Goal: Information Seeking & Learning: Learn about a topic

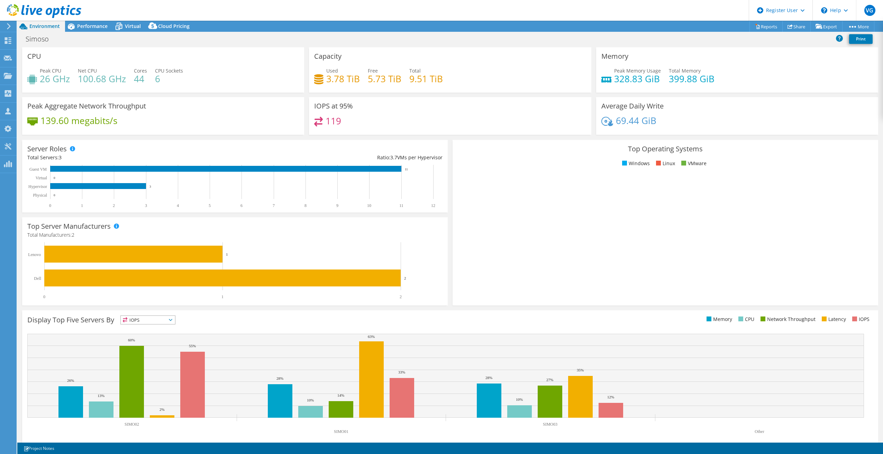
select select "SouthAmerica"
select select "USD"
click at [5, 73] on use at bounding box center [8, 76] width 8 height 6
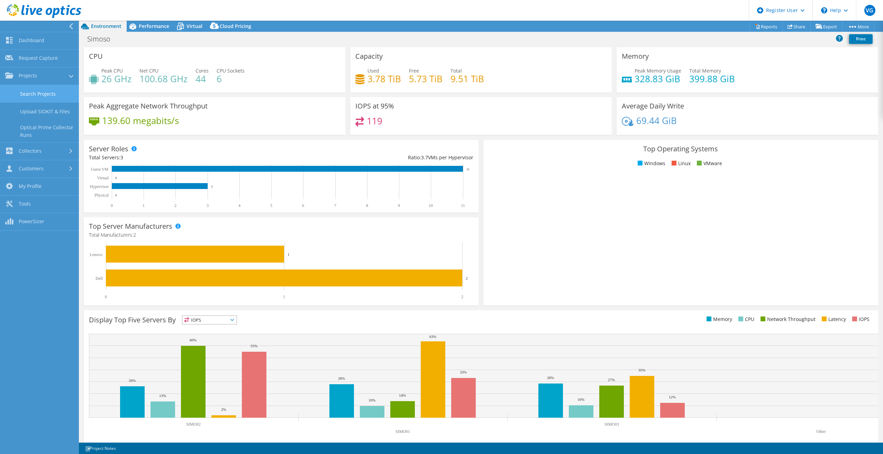
click at [38, 96] on link "Search Projects" at bounding box center [39, 94] width 79 height 18
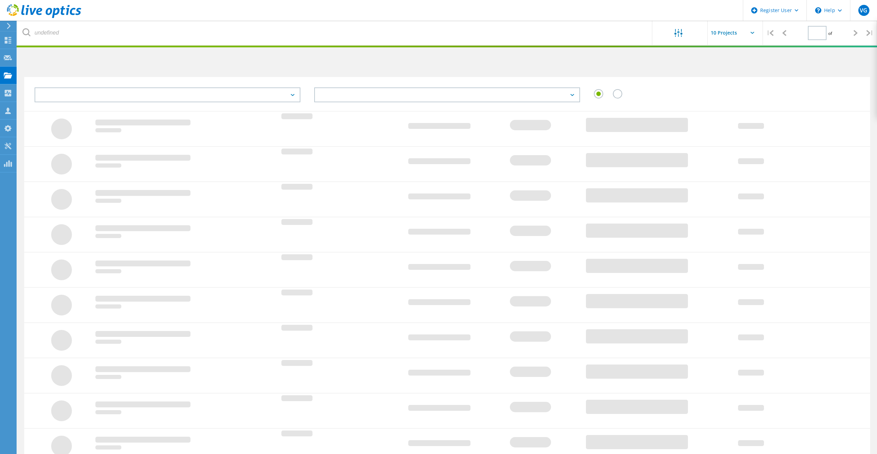
type input "1"
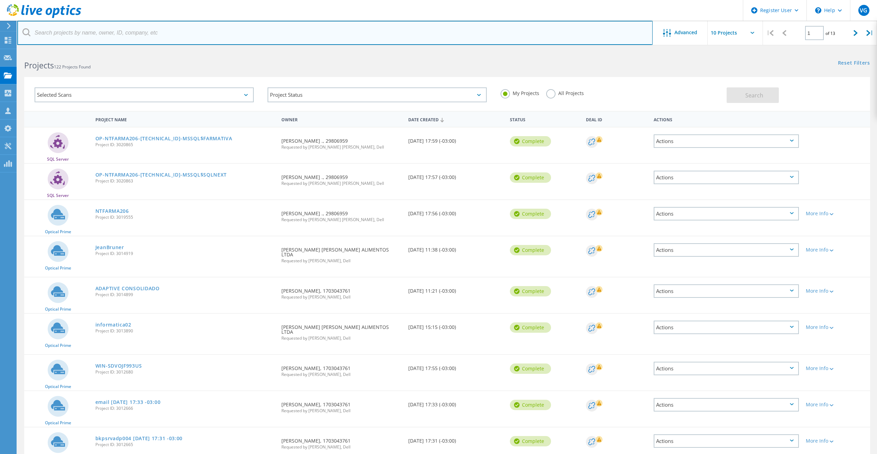
click at [208, 37] on input "text" at bounding box center [335, 33] width 636 height 24
type input "alpha"
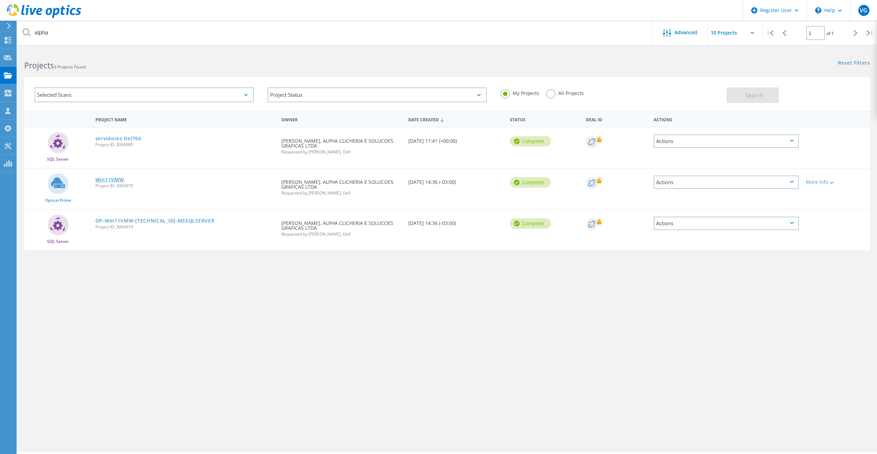
click at [114, 178] on link "Win11VMW" at bounding box center [109, 179] width 29 height 5
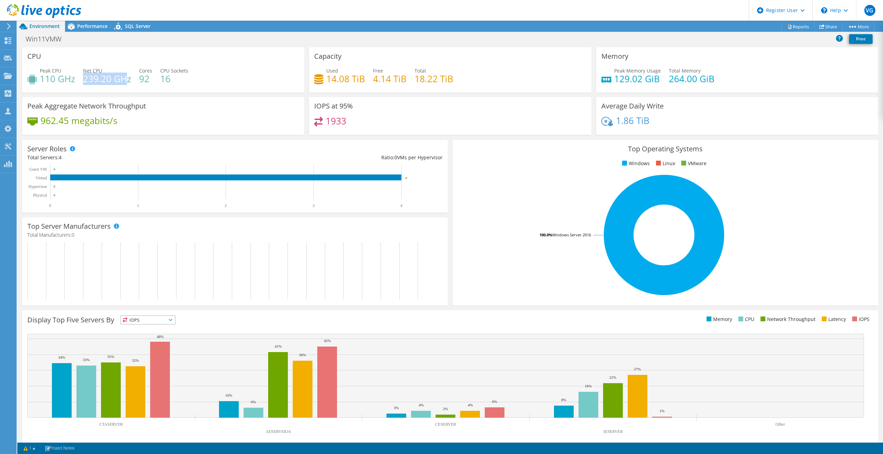
drag, startPoint x: 85, startPoint y: 82, endPoint x: 125, endPoint y: 80, distance: 39.5
click at [125, 80] on h4 "239.20 GHz" at bounding box center [107, 79] width 48 height 8
drag, startPoint x: 197, startPoint y: 91, endPoint x: 91, endPoint y: 29, distance: 122.3
click at [197, 91] on div "CPU Peak CPU 110 GHz Net CPU 239.20 GHz Cores 92 CPU Sockets 16" at bounding box center [163, 69] width 282 height 45
click at [90, 29] on span "Performance" at bounding box center [92, 26] width 30 height 7
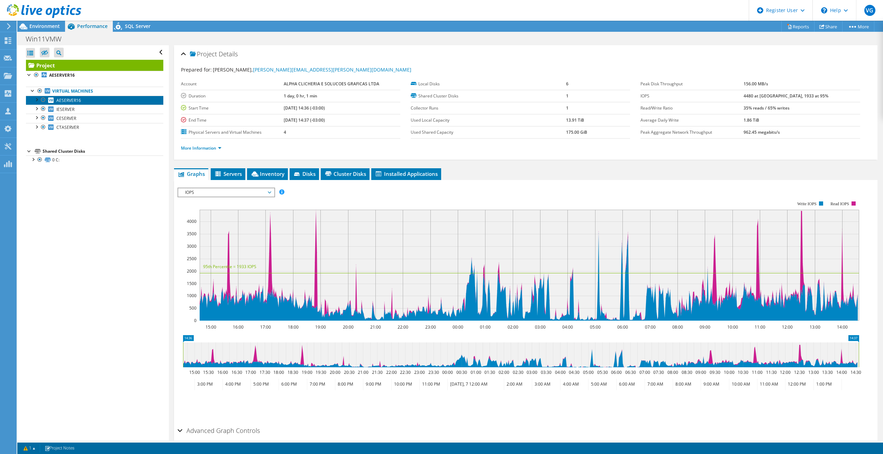
click at [73, 100] on span "AESERVER16" at bounding box center [68, 101] width 25 height 6
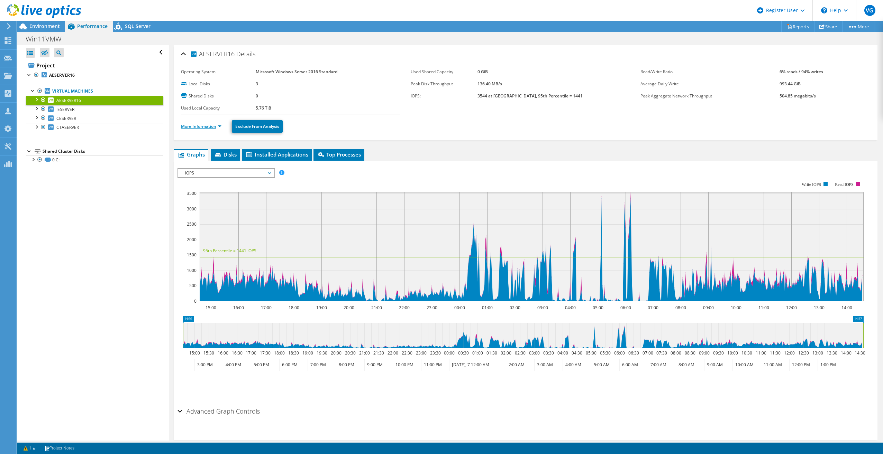
click at [204, 126] on link "More Information" at bounding box center [201, 126] width 40 height 6
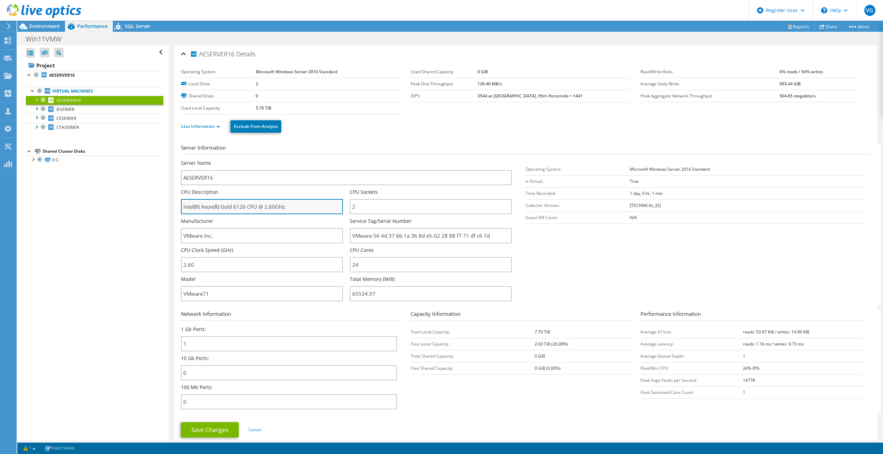
drag, startPoint x: 238, startPoint y: 209, endPoint x: 295, endPoint y: 213, distance: 57.2
click at [289, 213] on input "Intel(R) Xeon(R) Gold 6126 CPU @ 2.60GHz" at bounding box center [262, 206] width 162 height 15
drag, startPoint x: 65, startPoint y: 73, endPoint x: 63, endPoint y: 63, distance: 10.1
click at [65, 73] on b "AESERVER16" at bounding box center [62, 75] width 26 height 6
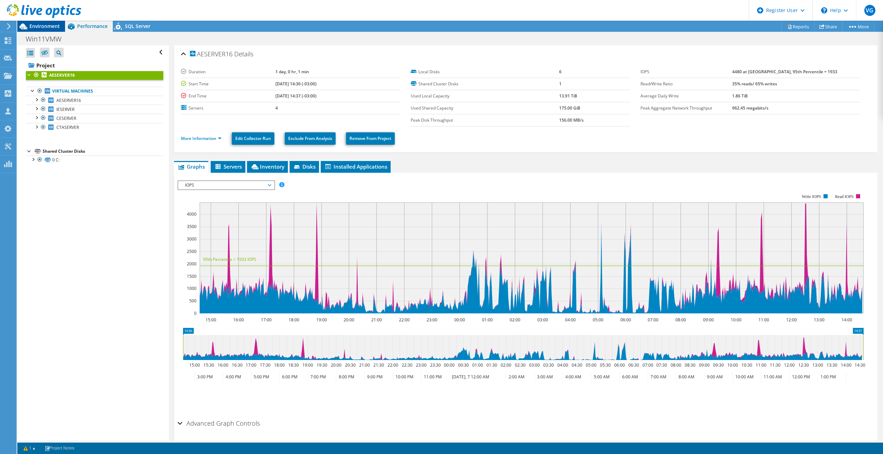
click at [47, 28] on span "Environment" at bounding box center [44, 26] width 30 height 7
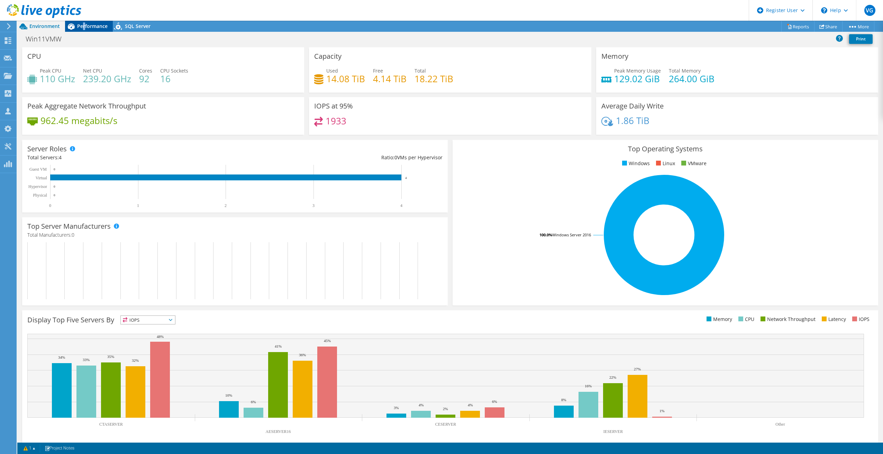
click at [84, 27] on span "Performance" at bounding box center [92, 26] width 30 height 7
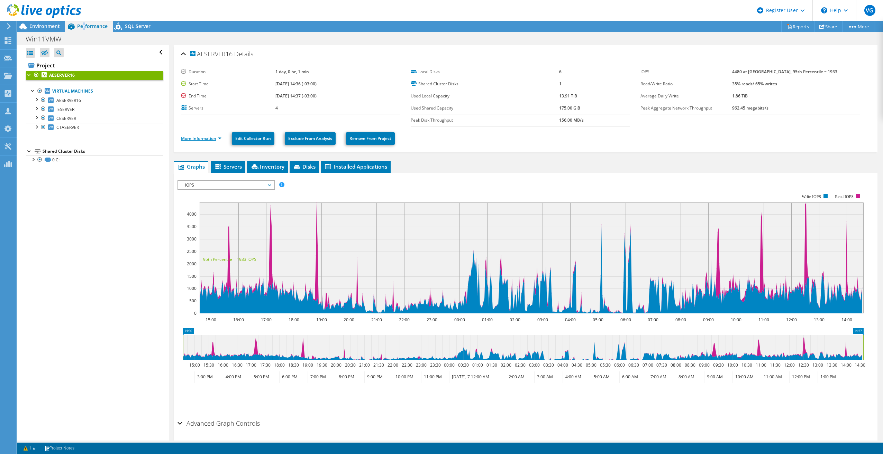
click at [213, 140] on link "More Information" at bounding box center [201, 139] width 40 height 6
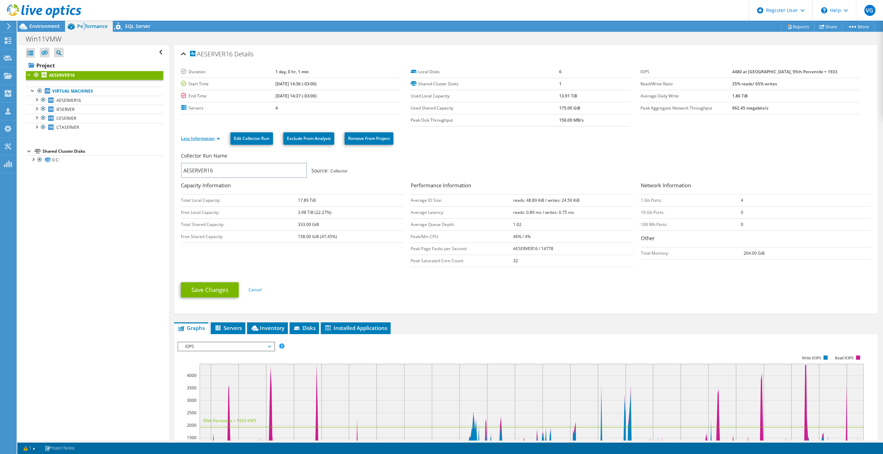
click at [213, 140] on link "Less Information" at bounding box center [200, 139] width 39 height 6
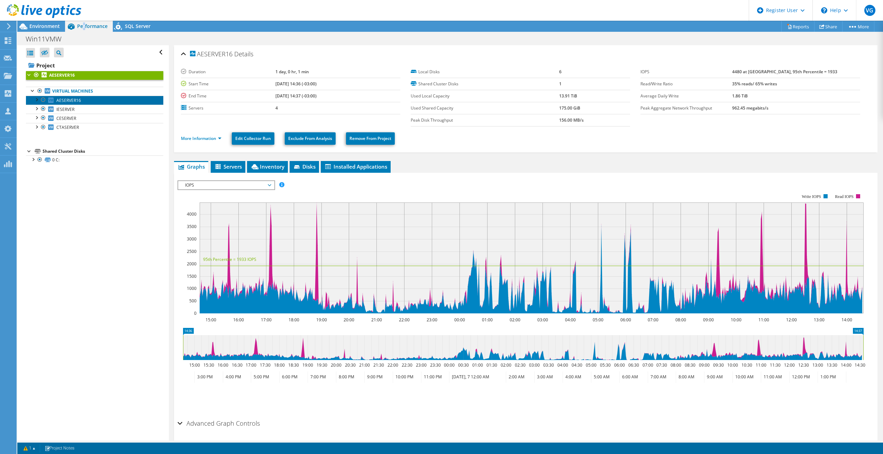
click at [74, 101] on span "AESERVER16" at bounding box center [68, 101] width 25 height 6
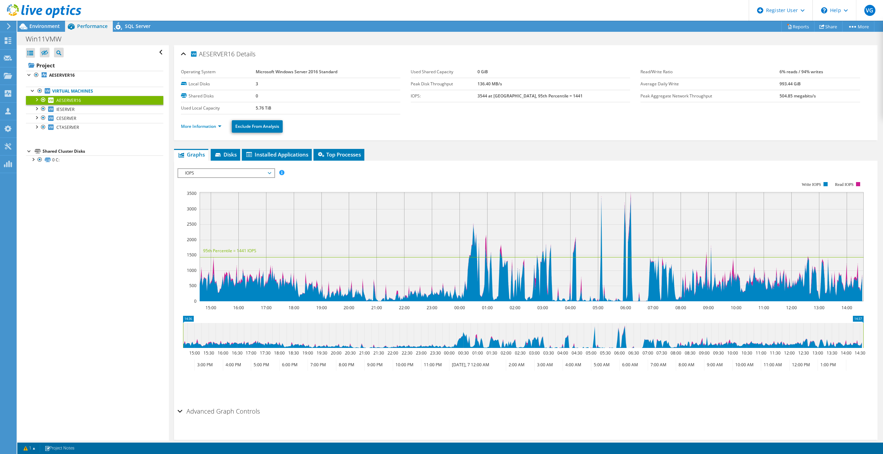
click at [198, 138] on div "More Information Exclude From Analysis" at bounding box center [525, 126] width 689 height 24
click at [204, 129] on link "More Information" at bounding box center [201, 126] width 40 height 6
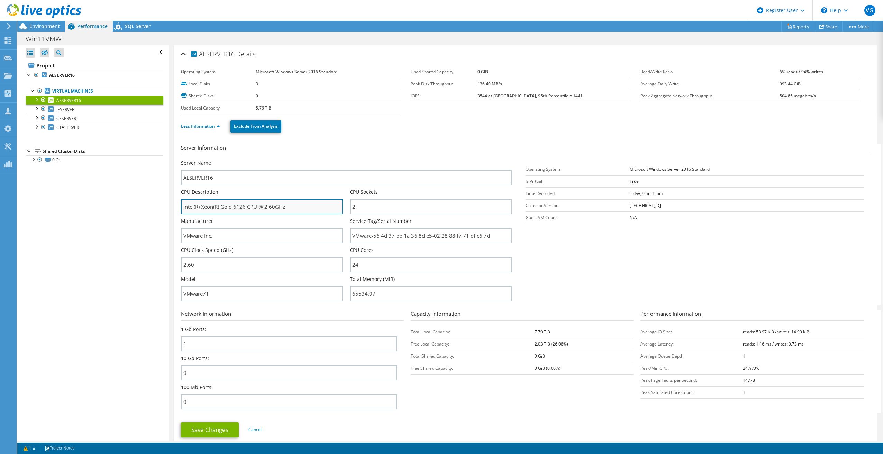
drag, startPoint x: 265, startPoint y: 206, endPoint x: 297, endPoint y: 204, distance: 32.2
click at [296, 204] on input "Intel(R) Xeon(R) Gold 6126 CPU @ 2.60GHz" at bounding box center [262, 206] width 162 height 15
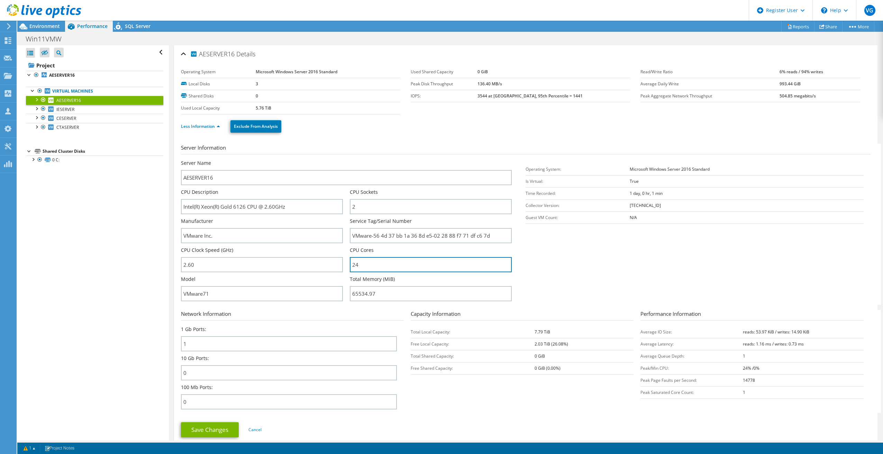
drag, startPoint x: 359, startPoint y: 263, endPoint x: 346, endPoint y: 264, distance: 13.5
click at [346, 160] on div "Server Name AESERVER16 CPU Description Intel(R) Xeon(R) Gold 6126 CPU @ 2.60GHz…" at bounding box center [350, 160] width 338 height 0
click at [58, 72] on link "AESERVER16" at bounding box center [94, 75] width 137 height 9
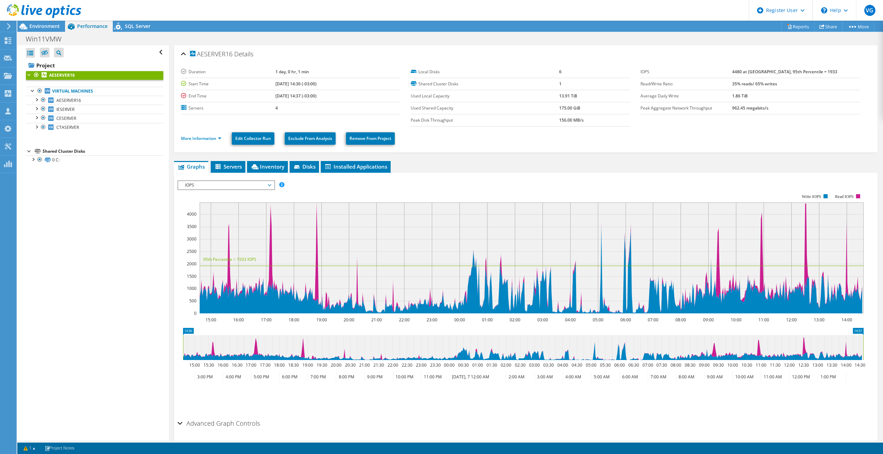
click at [204, 184] on span "IOPS" at bounding box center [226, 185] width 89 height 8
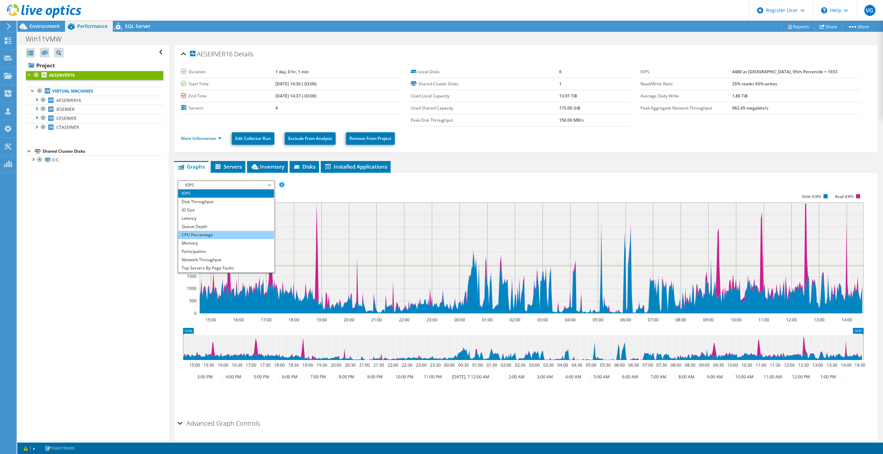
click at [209, 238] on li "CPU Percentage" at bounding box center [226, 235] width 96 height 8
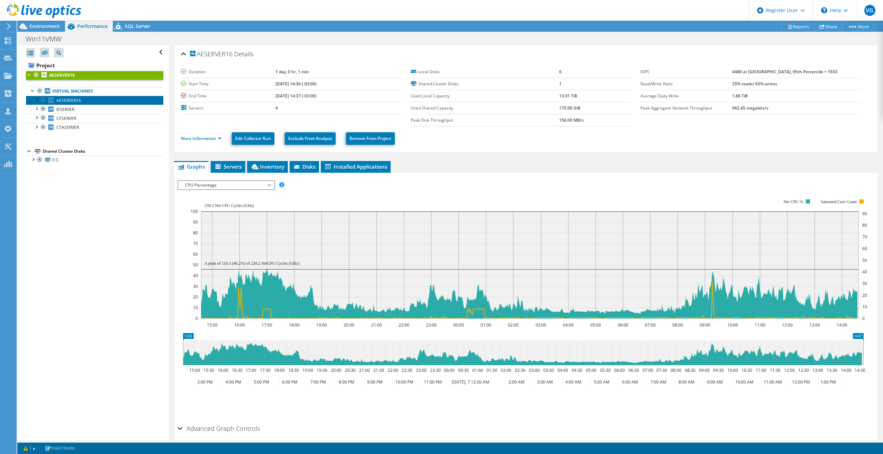
click at [83, 101] on link "AESERVER16" at bounding box center [94, 100] width 137 height 9
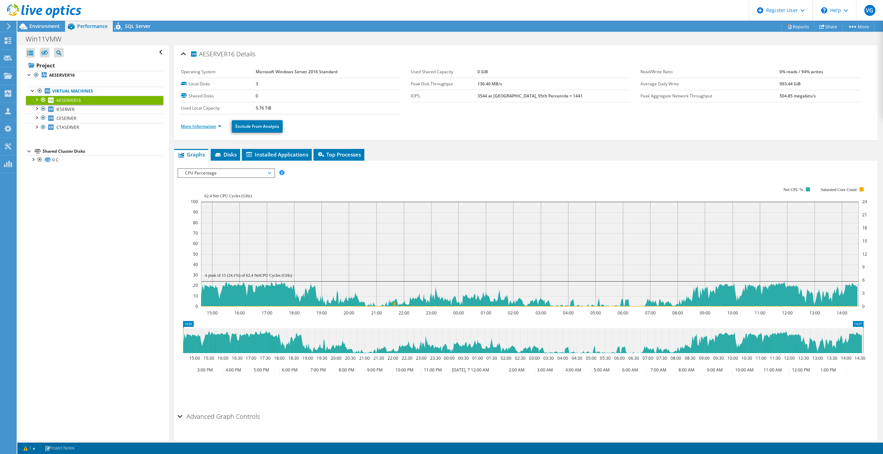
click at [208, 128] on link "More Information" at bounding box center [201, 126] width 40 height 6
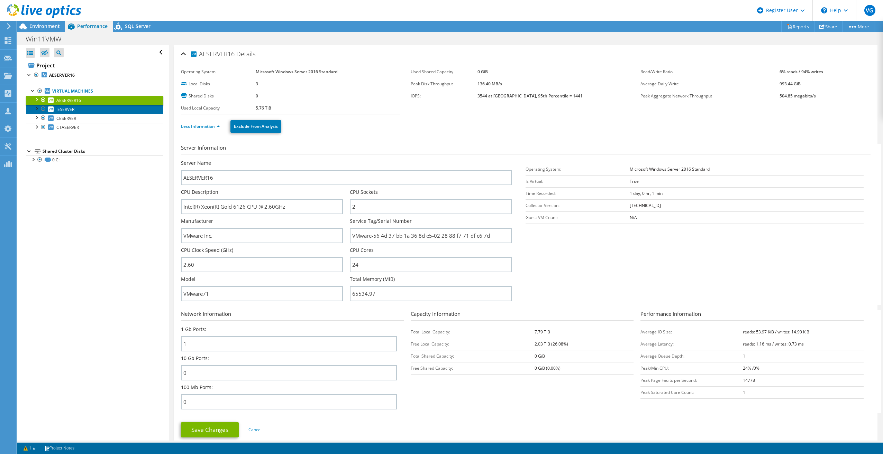
click at [68, 112] on span "IESERVER" at bounding box center [65, 110] width 18 height 6
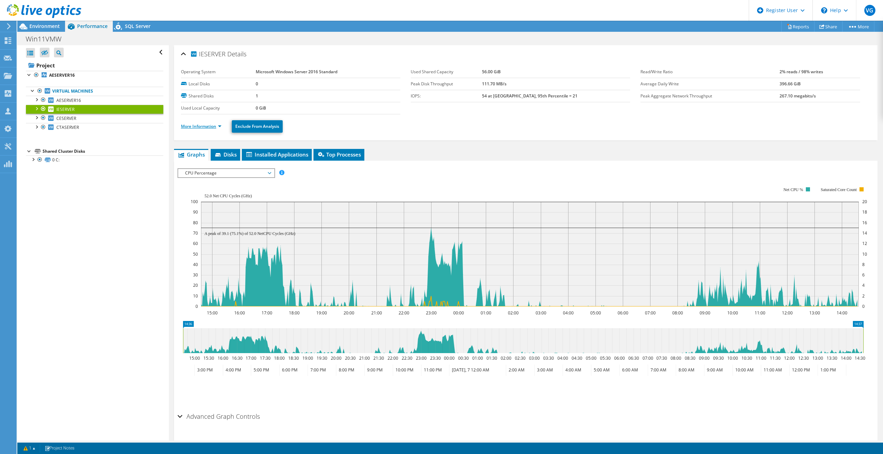
click at [208, 127] on link "More Information" at bounding box center [201, 126] width 40 height 6
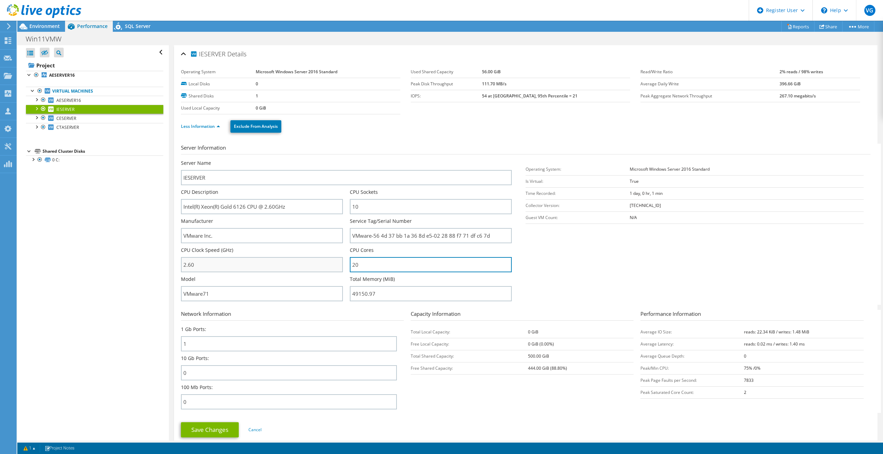
drag, startPoint x: 366, startPoint y: 265, endPoint x: 340, endPoint y: 264, distance: 26.3
click at [340, 160] on div "Server Name [PERSON_NAME] CPU Description Intel(R) Xeon(R) Gold 6126 CPU @ 2.60…" at bounding box center [350, 160] width 338 height 0
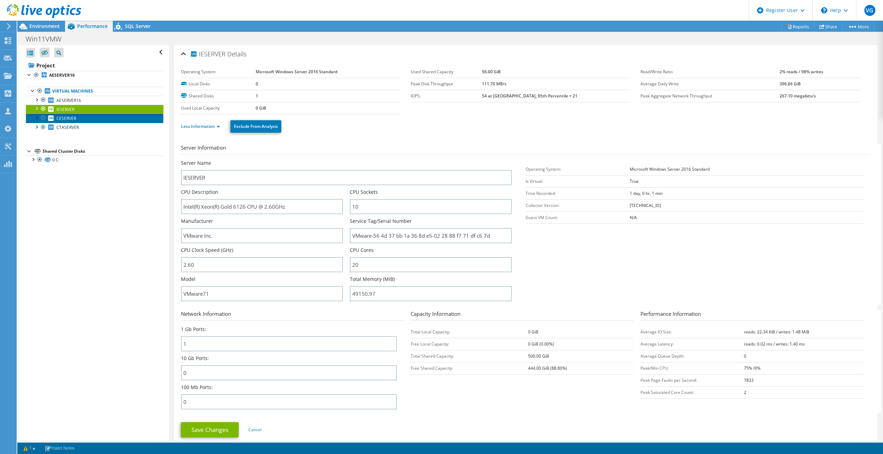
click at [70, 119] on span "CESERVER" at bounding box center [66, 119] width 20 height 6
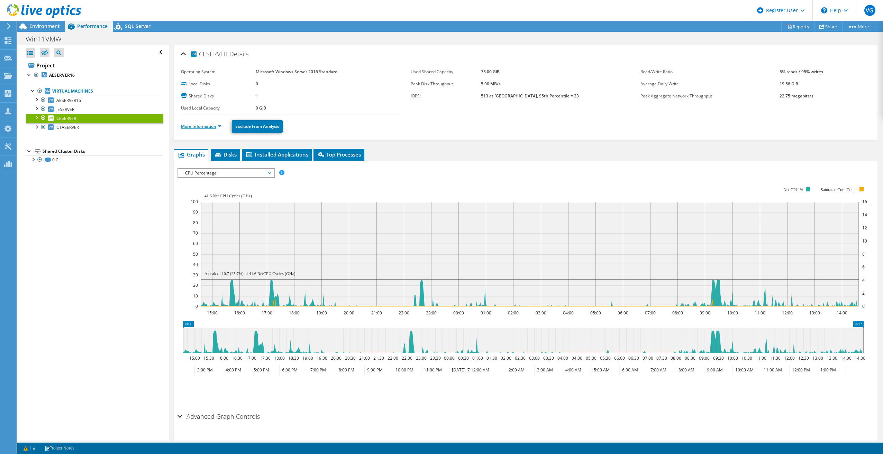
click at [190, 125] on link "More Information" at bounding box center [201, 126] width 40 height 6
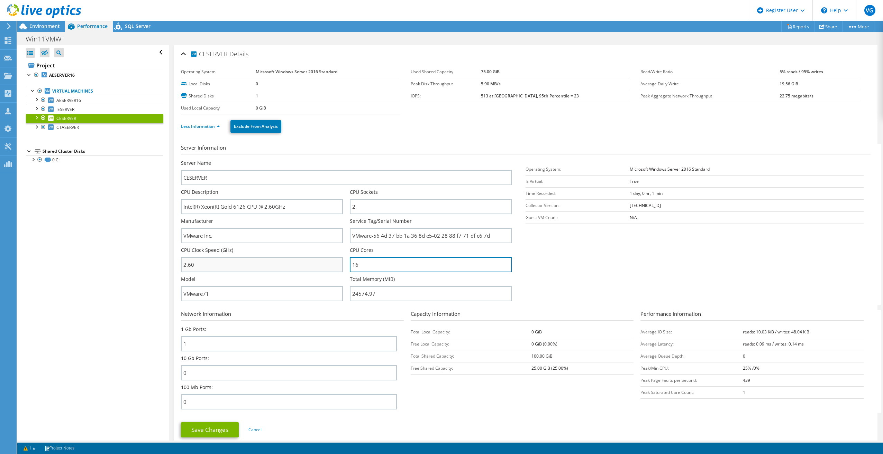
drag, startPoint x: 356, startPoint y: 266, endPoint x: 324, endPoint y: 269, distance: 32.3
click at [338, 160] on div "Server Name CESERVER CPU Description Intel(R) Xeon(R) Gold 6126 CPU @ 2.60GHz C…" at bounding box center [350, 160] width 338 height 0
click at [58, 74] on b "AESERVER16" at bounding box center [62, 75] width 26 height 6
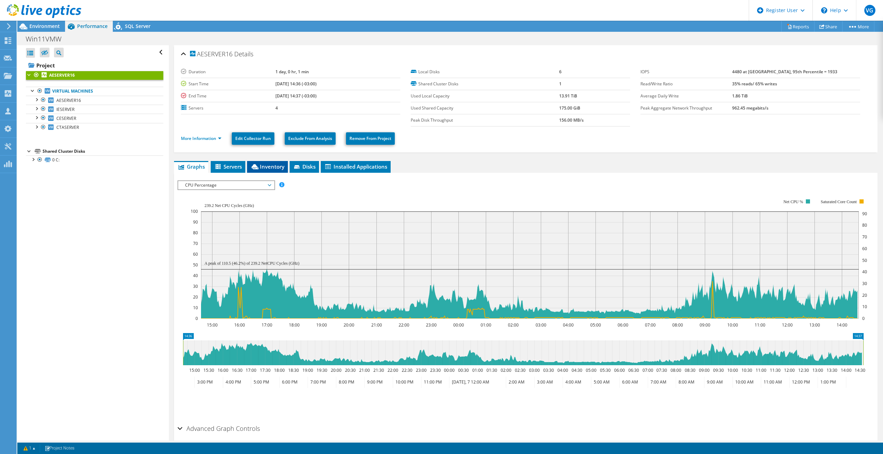
click at [267, 164] on span "Inventory" at bounding box center [267, 166] width 34 height 7
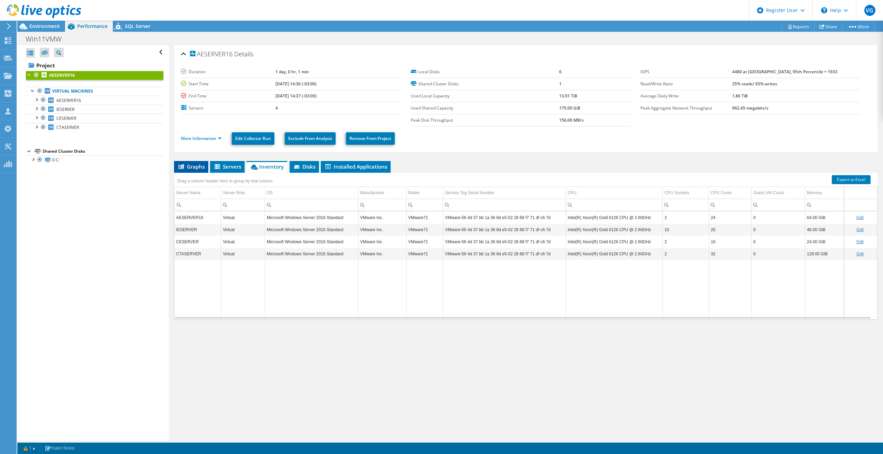
click at [195, 166] on span "Graphs" at bounding box center [190, 166] width 27 height 7
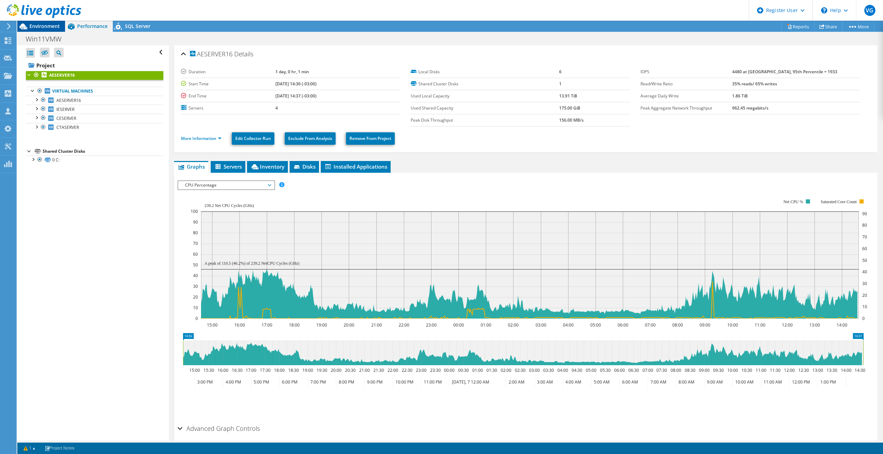
click at [26, 23] on icon at bounding box center [23, 26] width 12 height 12
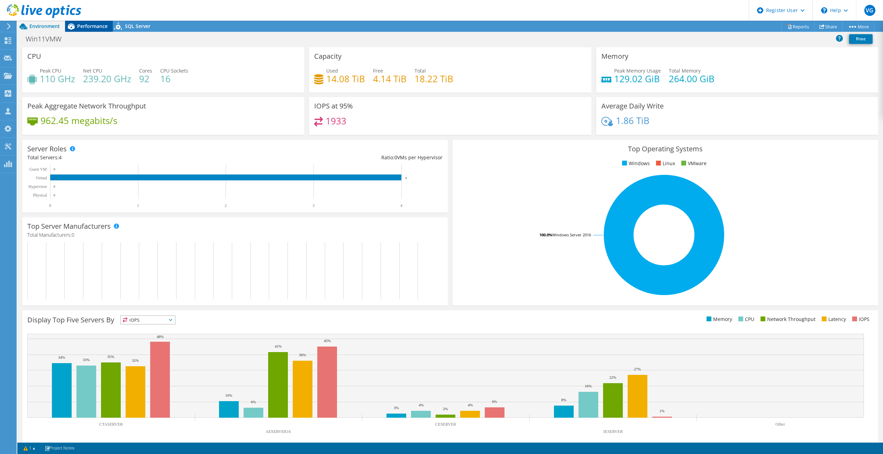
click at [88, 25] on span "Performance" at bounding box center [92, 26] width 30 height 7
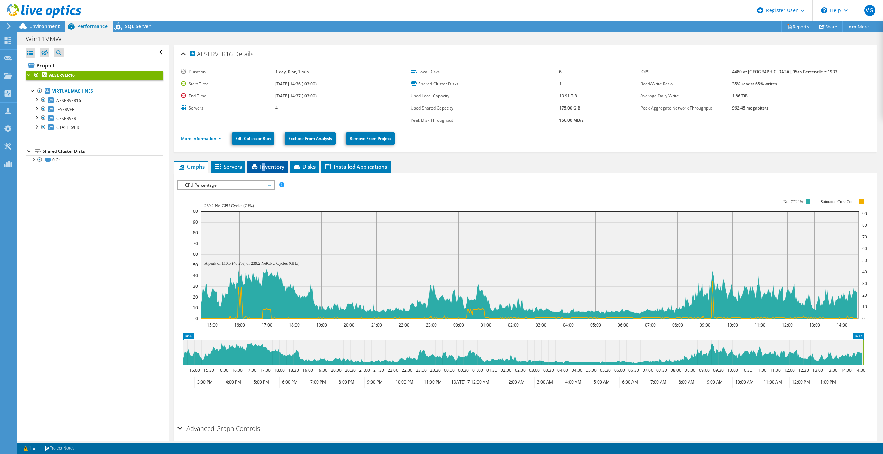
click at [264, 167] on span "Inventory" at bounding box center [267, 166] width 34 height 7
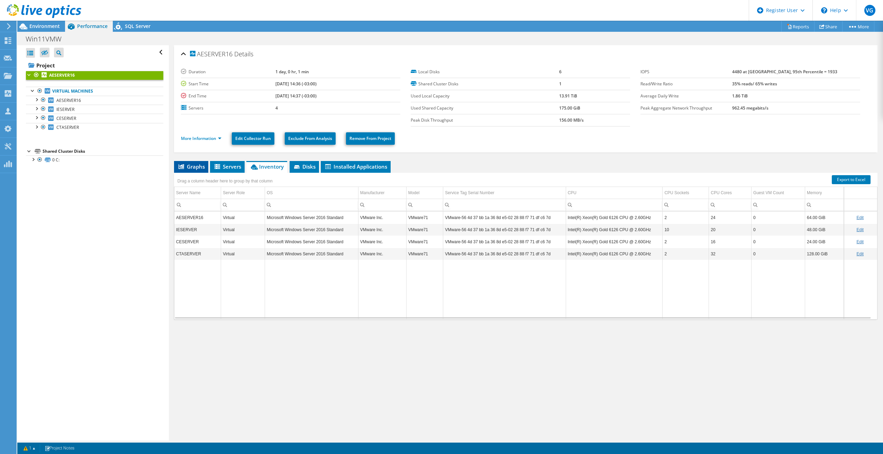
click at [186, 167] on span "Graphs" at bounding box center [190, 166] width 27 height 7
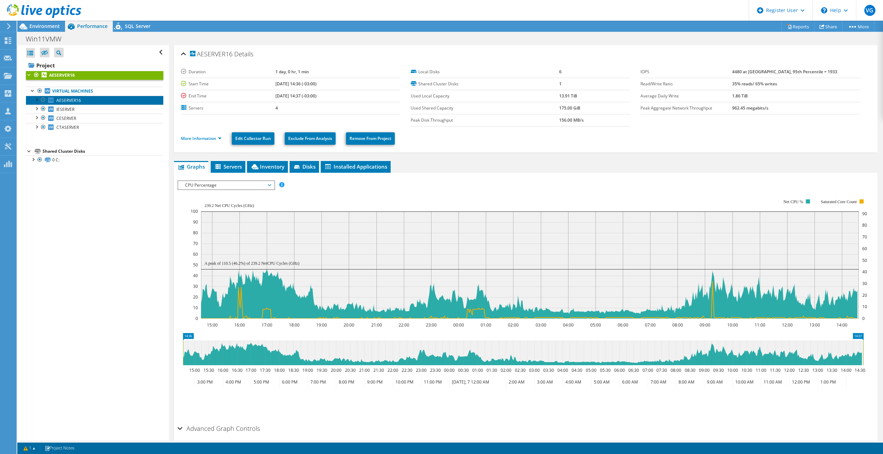
click at [77, 101] on span "AESERVER16" at bounding box center [68, 101] width 25 height 6
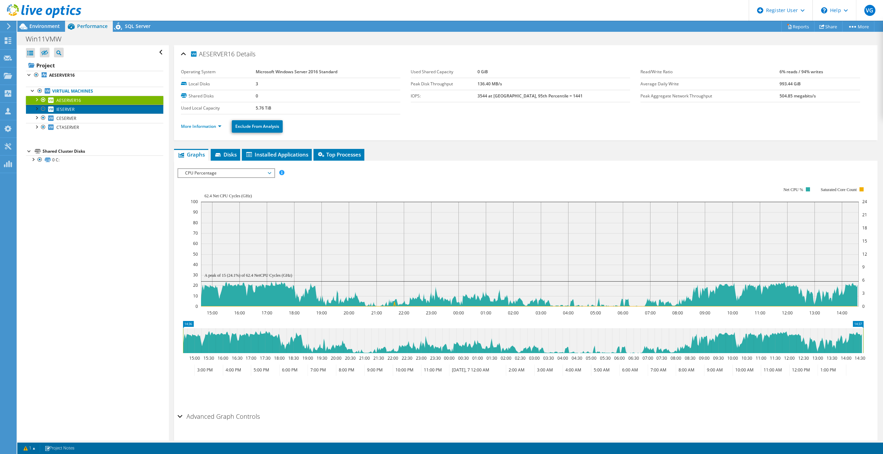
click at [66, 108] on span "IESERVER" at bounding box center [65, 110] width 18 height 6
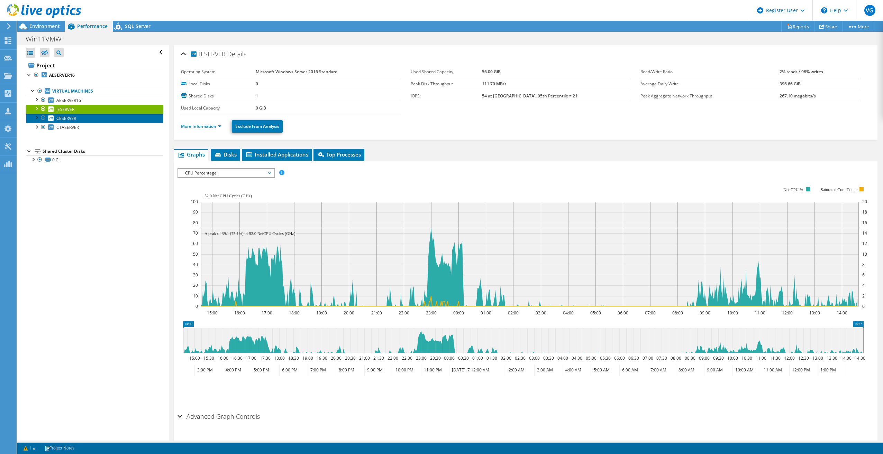
click at [65, 120] on span "CESERVER" at bounding box center [66, 119] width 20 height 6
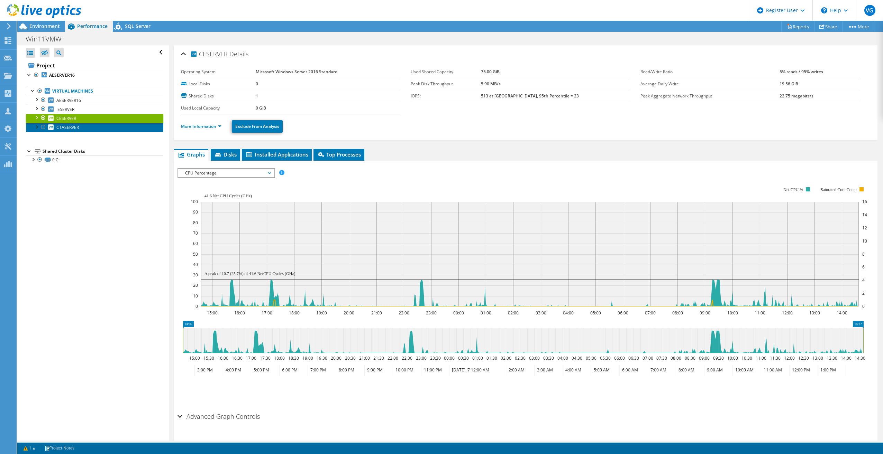
click at [65, 128] on span "CTASERVER" at bounding box center [67, 128] width 22 height 6
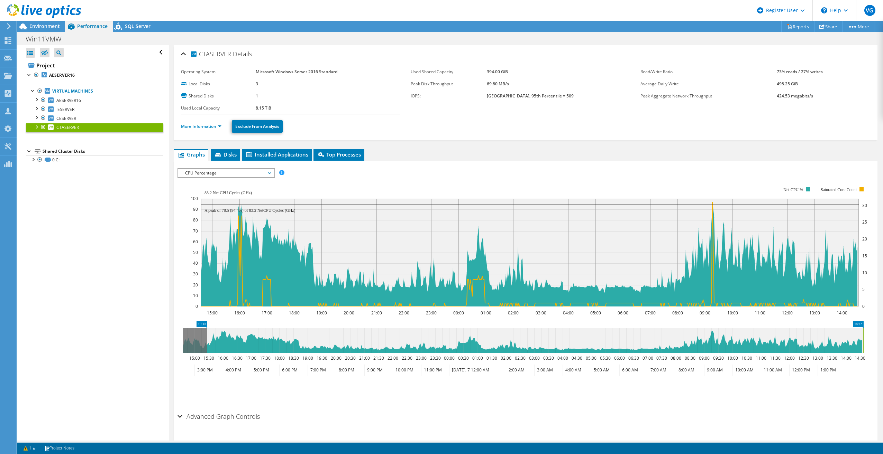
drag, startPoint x: 183, startPoint y: 332, endPoint x: 208, endPoint y: 333, distance: 24.9
click at [208, 333] on rect at bounding box center [206, 341] width 3 height 25
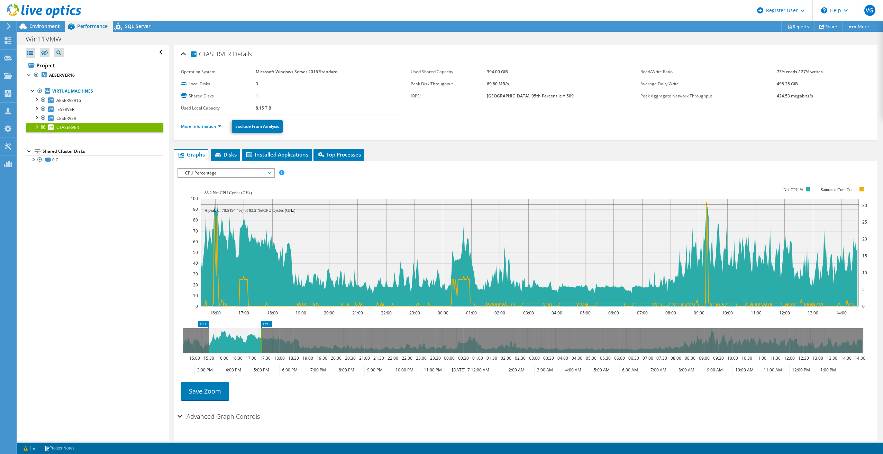
drag, startPoint x: 863, startPoint y: 336, endPoint x: 261, endPoint y: 313, distance: 602.6
click at [261, 313] on section "Workload Concentration: 16:00 17:00 18:00 19:00 20:00 21:00 22:00 23:00 00:00 0…" at bounding box center [525, 292] width 696 height 229
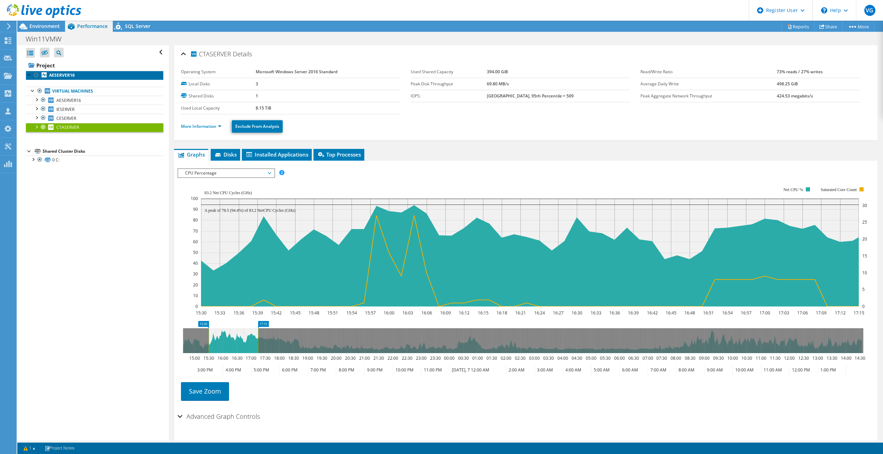
click at [67, 75] on b "AESERVER16" at bounding box center [62, 75] width 26 height 6
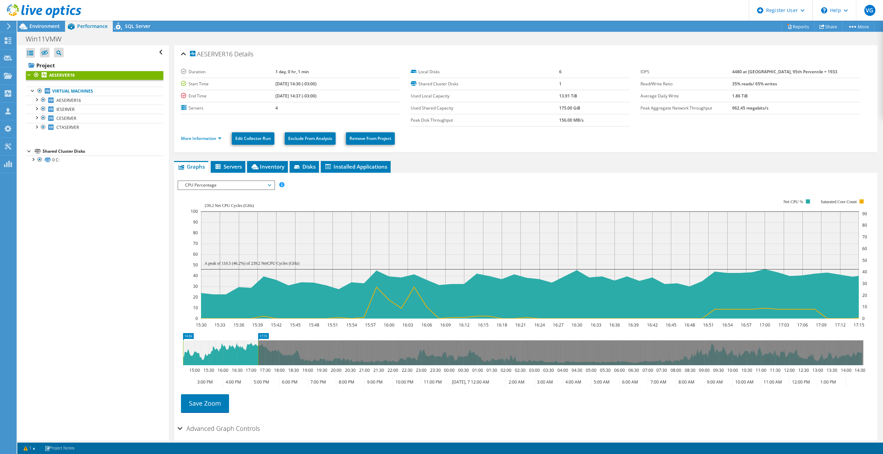
drag, startPoint x: 208, startPoint y: 349, endPoint x: 181, endPoint y: 351, distance: 27.1
click at [181, 351] on icon "17:15 14:36 15:00 15:30 16:00 16:30 17:00 17:30 18:00 18:30 19:00 19:30 20:00 2…" at bounding box center [522, 360] width 691 height 55
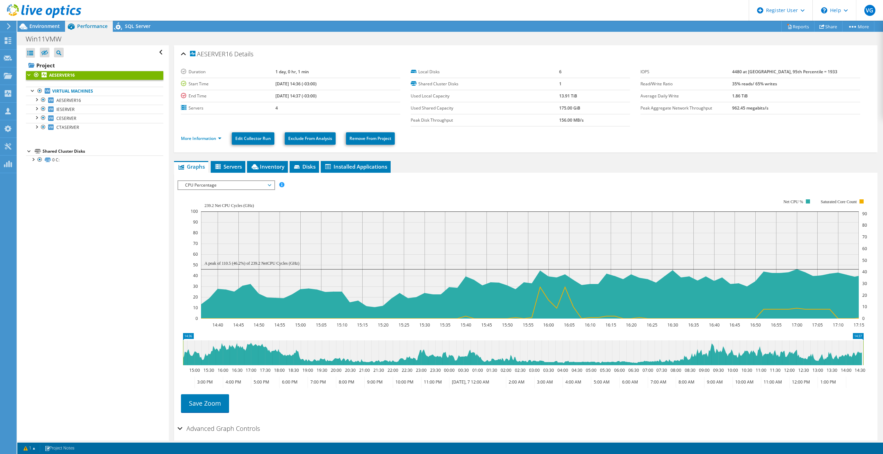
drag, startPoint x: 258, startPoint y: 350, endPoint x: 962, endPoint y: 355, distance: 704.2
click at [882, 355] on html "VG Dell User [PERSON_NAME] [PERSON_NAME][EMAIL_ADDRESS][DOMAIN_NAME] Dell My Pr…" at bounding box center [441, 227] width 883 height 454
